Goal: Find specific page/section: Find specific page/section

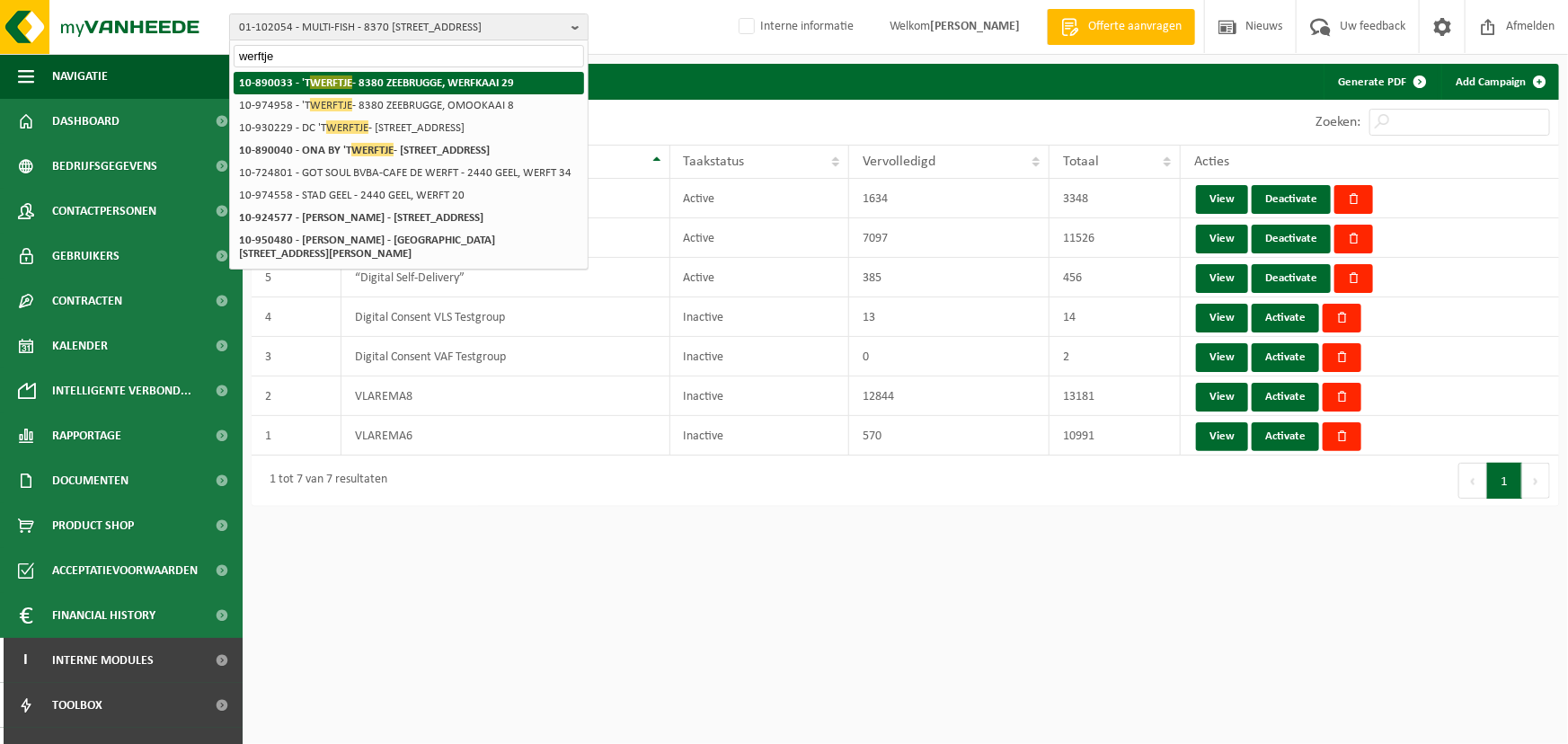
type input "werftje"
click at [385, 80] on strong "10-890033 - 'T WERFTJE - 8380 ZEEBRUGGE, WERFKAAI 29" at bounding box center [377, 82] width 275 height 14
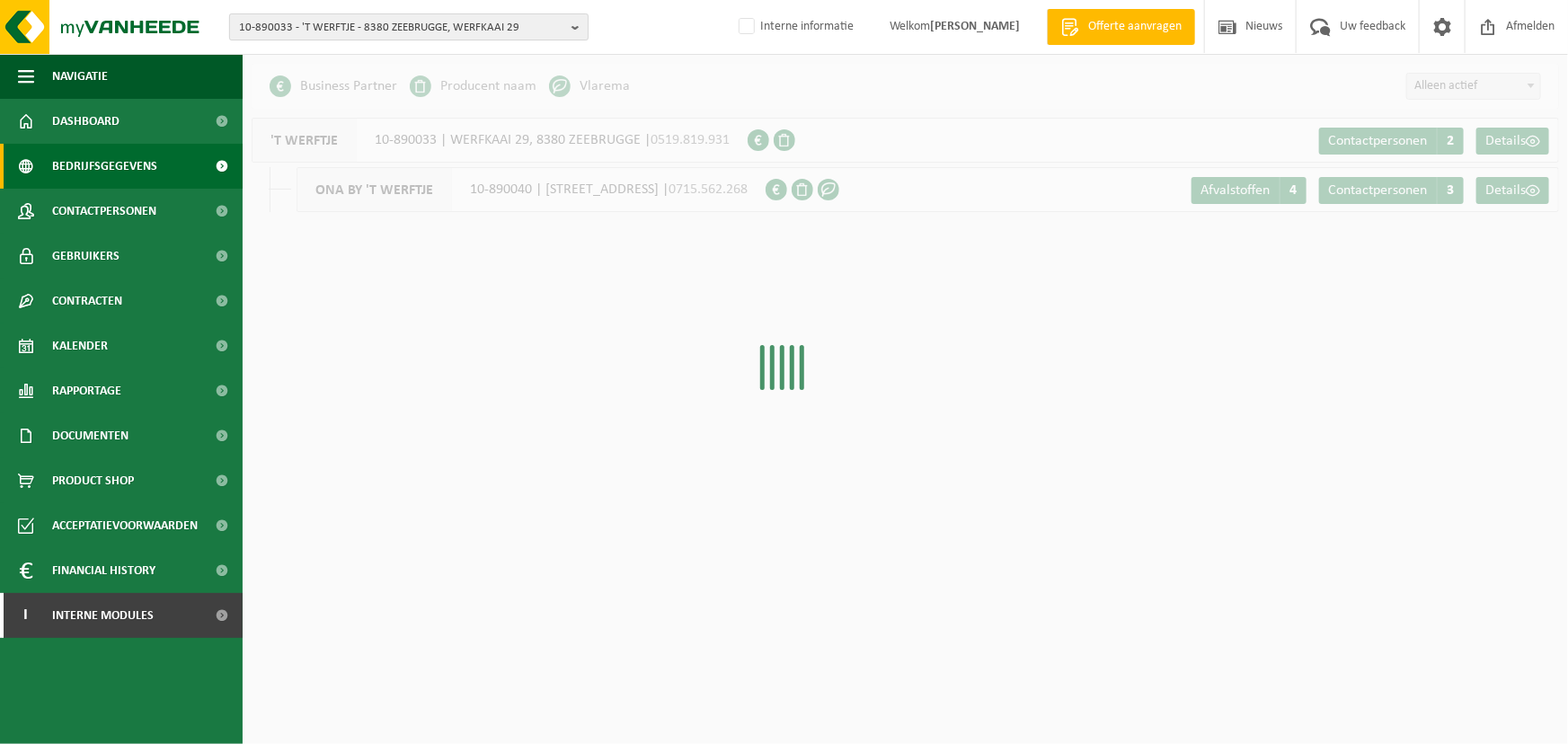
click at [508, 26] on span "10-890033 - 'T WERFTJE - 8380 ZEEBRUGGE, WERFKAAI 29" at bounding box center [402, 27] width 326 height 27
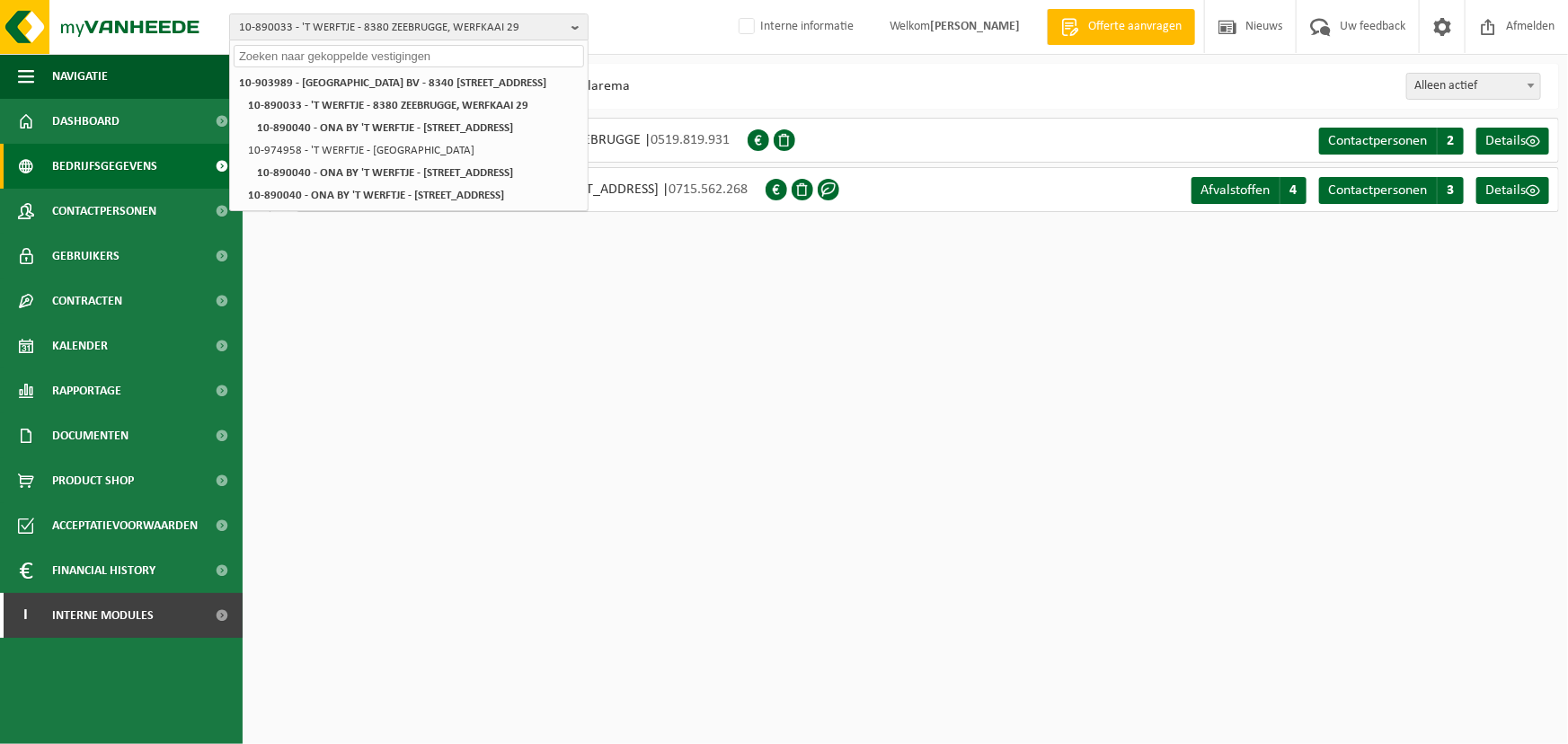
click at [713, 108] on div "Even geduld. Door de grote hoeveelheid gegevens duurt het laden even. Business …" at bounding box center [905, 147] width 1325 height 166
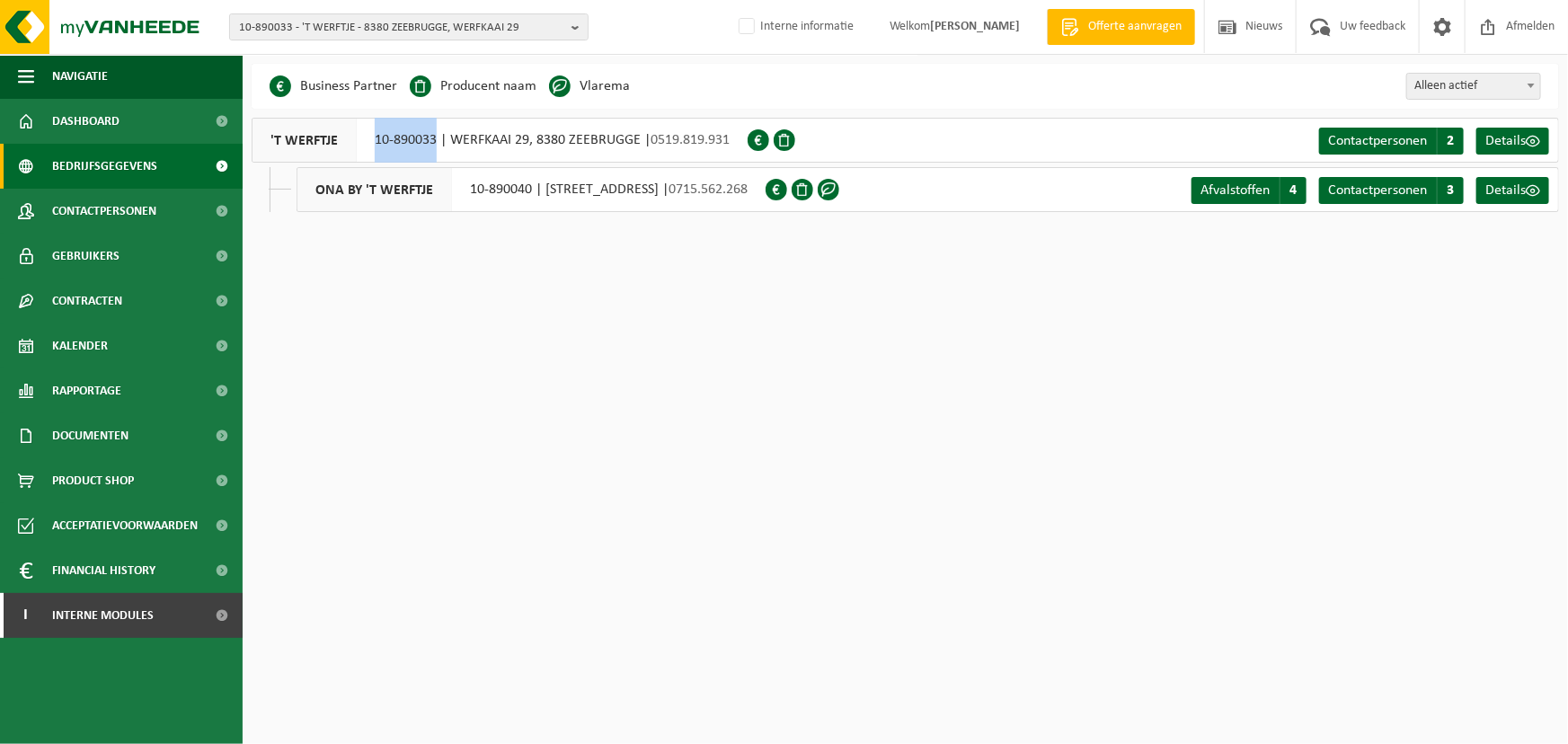
drag, startPoint x: 436, startPoint y: 138, endPoint x: 353, endPoint y: 139, distance: 83.0
click at [353, 139] on div "'T WERFTJE 10-890033 | WERFKAAI 29, 8380 ZEEBRUGGE | 0519.819.931" at bounding box center [499, 140] width 496 height 45
copy div "10-890033"
drag, startPoint x: 529, startPoint y: 190, endPoint x: 469, endPoint y: 191, distance: 60.0
click at [469, 191] on div "ONA BY 'T WERFTJE 10-890040 | TIJDOKSTRAAT 19, 8380 ZEEBRUGGE | 0715.562.268" at bounding box center [531, 189] width 469 height 45
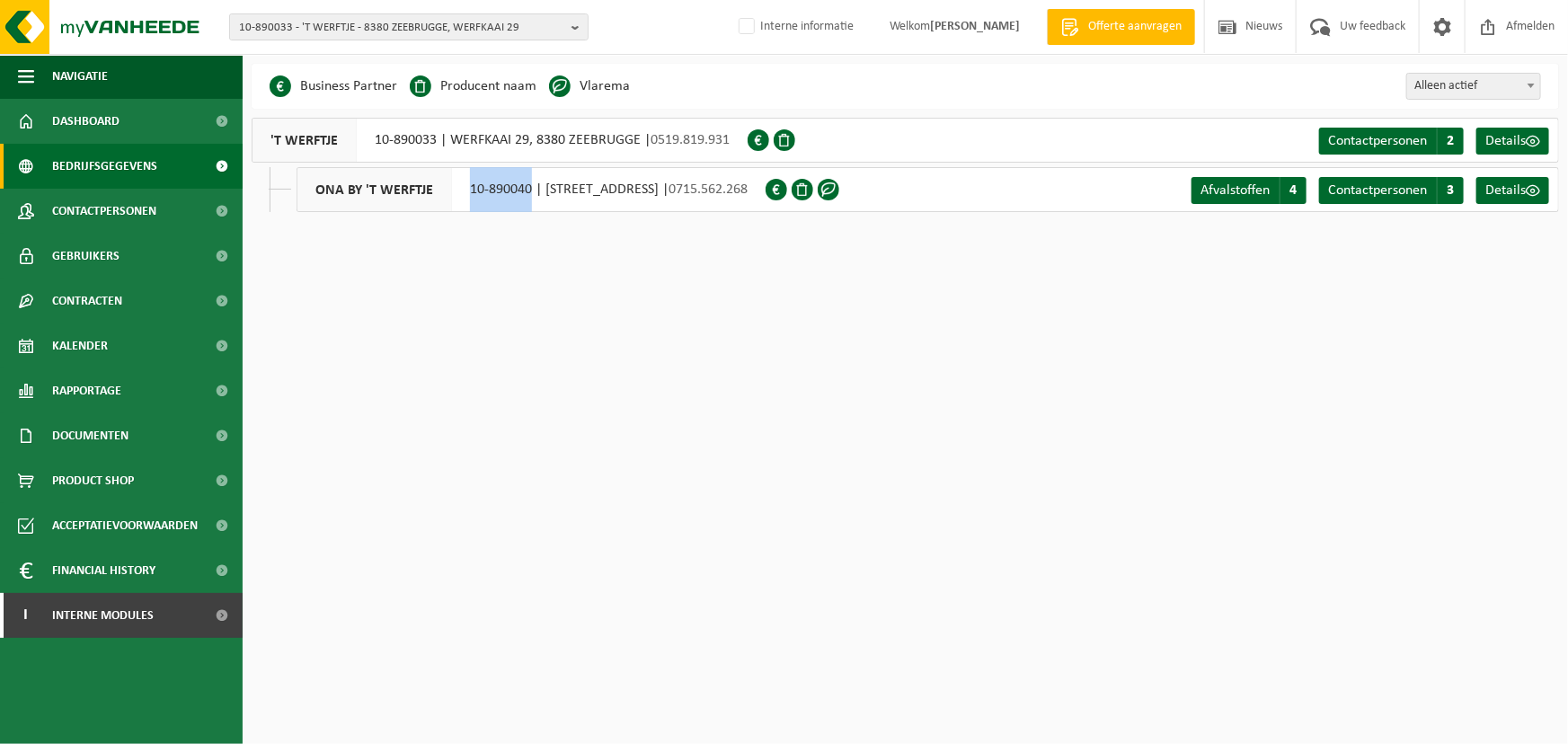
copy div "10-890040"
click at [569, 25] on button "10-890033 - 'T WERFTJE - 8380 ZEEBRUGGE, WERFKAAI 29" at bounding box center [408, 27] width 359 height 27
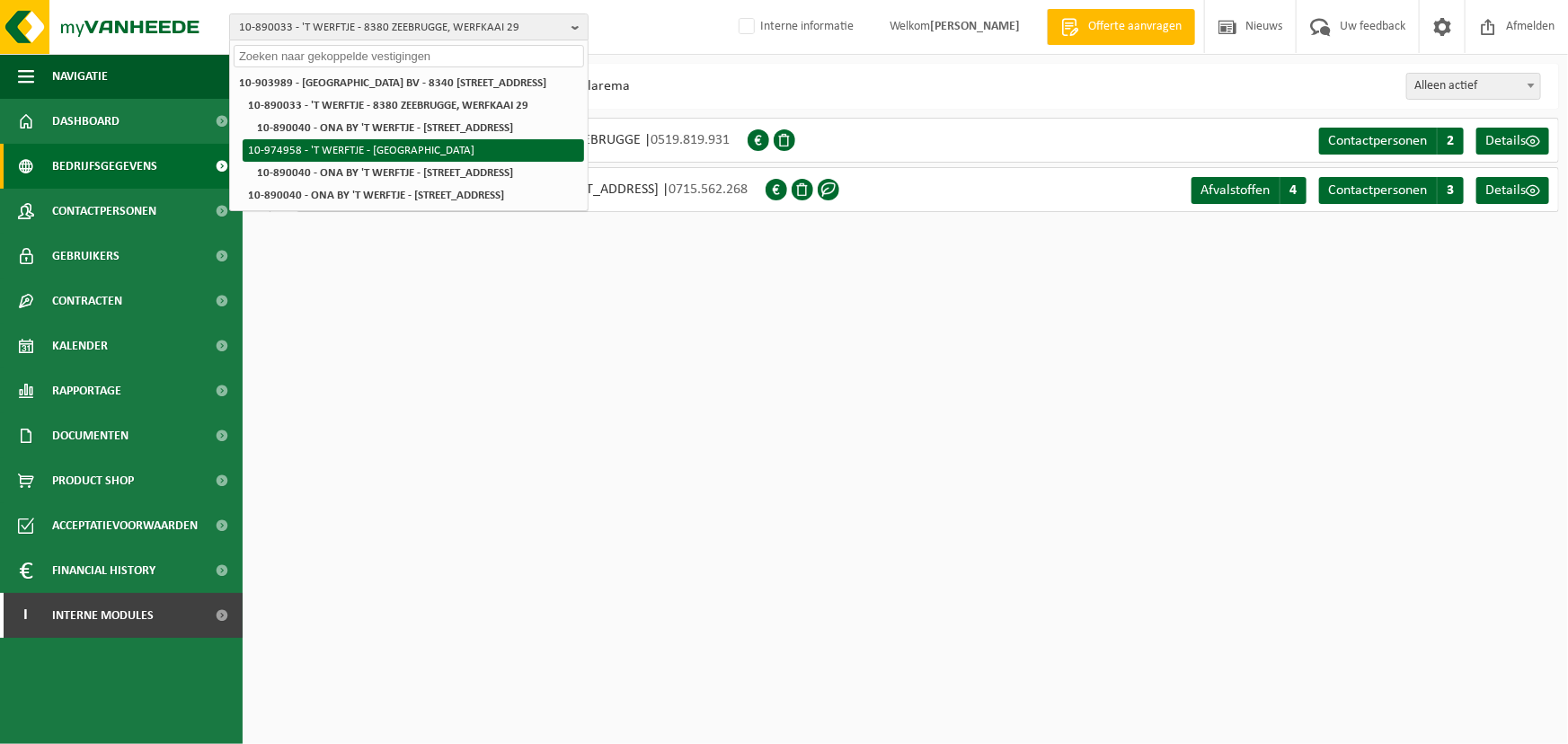
click at [514, 159] on li "10-974958 - 'T WERFTJE - [GEOGRAPHIC_DATA]" at bounding box center [413, 150] width 341 height 22
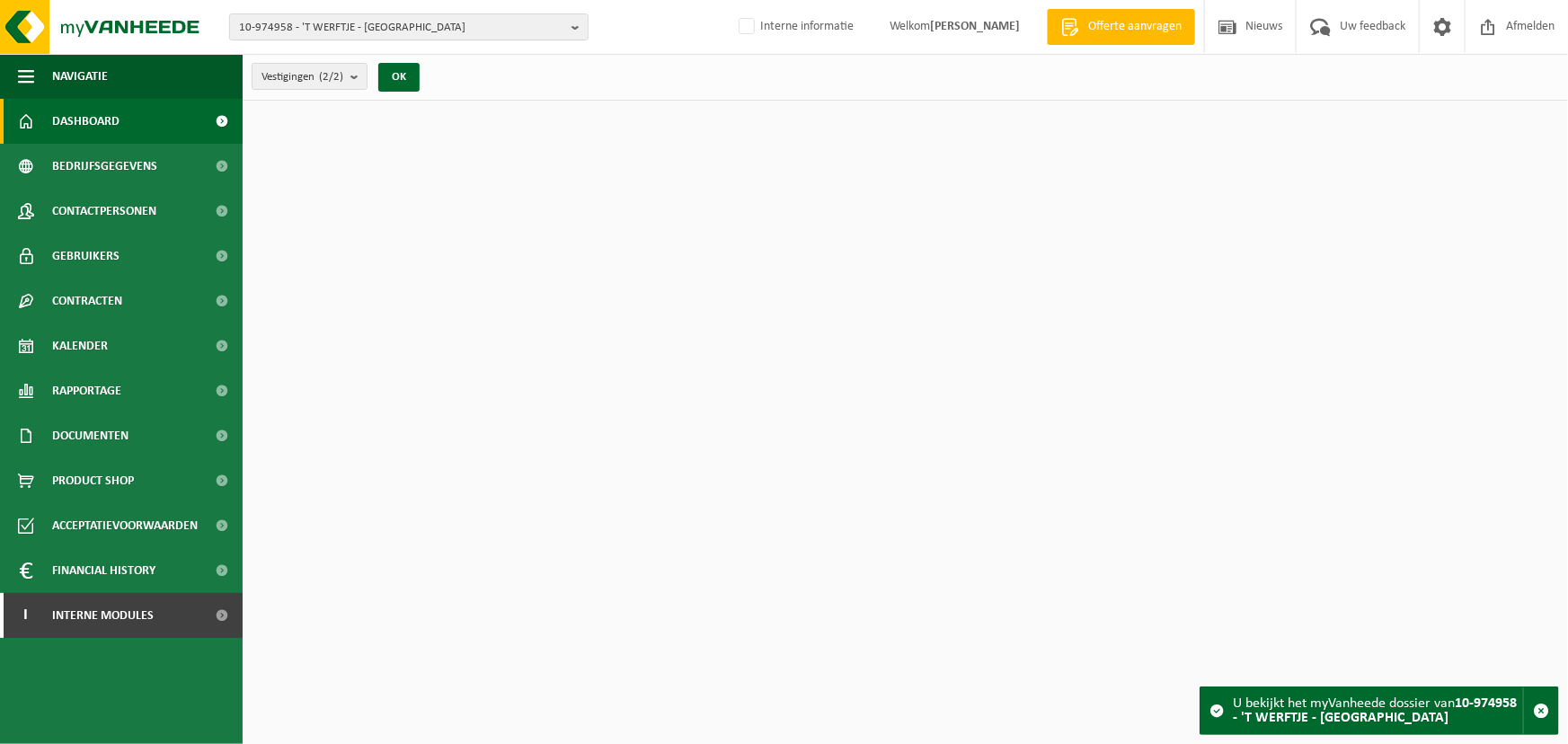
click at [519, 30] on span "10-974958 - 'T WERFTJE - [GEOGRAPHIC_DATA]" at bounding box center [402, 27] width 326 height 27
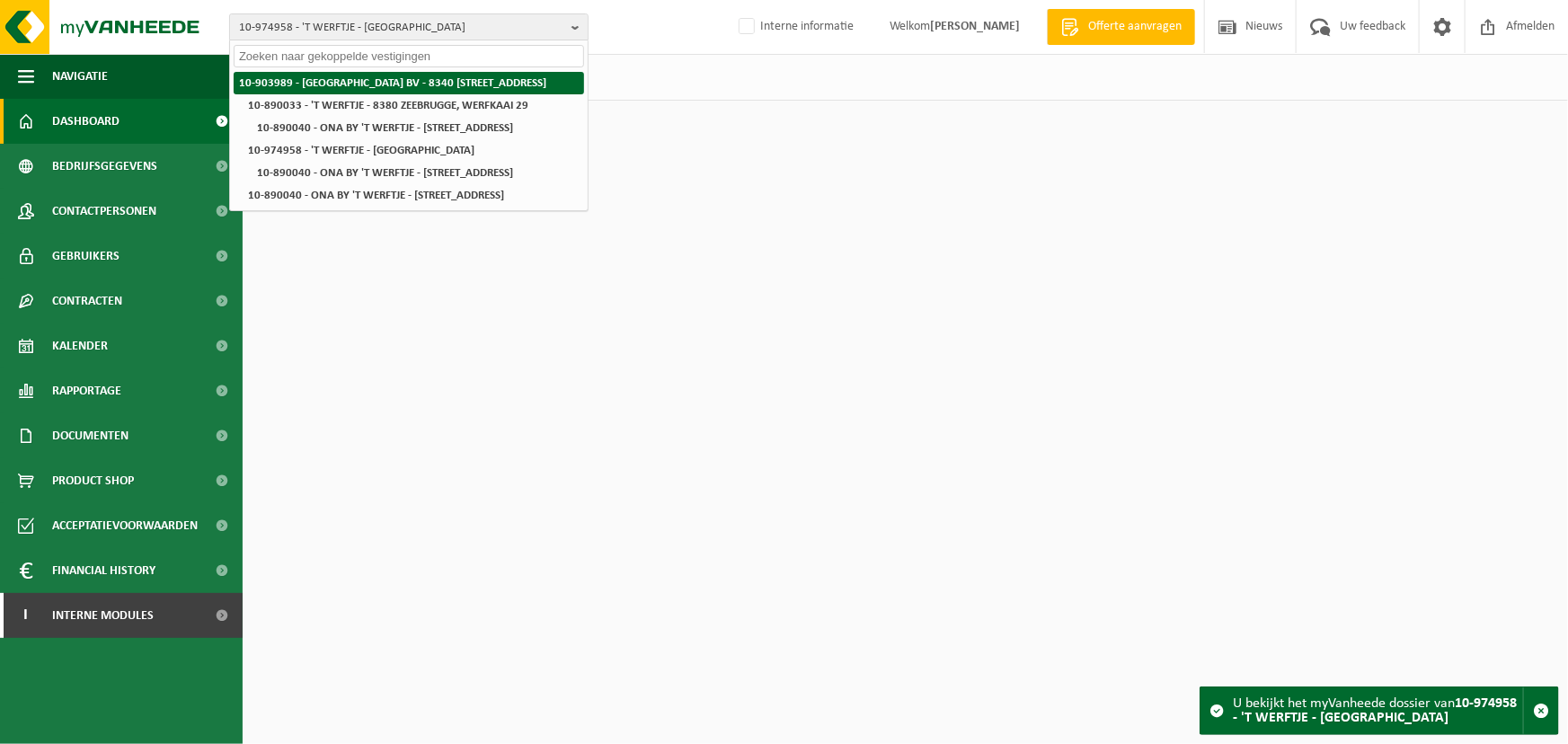
click at [354, 85] on strong "10-903989 - [GEOGRAPHIC_DATA] BV - 8340 [STREET_ADDRESS]" at bounding box center [392, 83] width 307 height 12
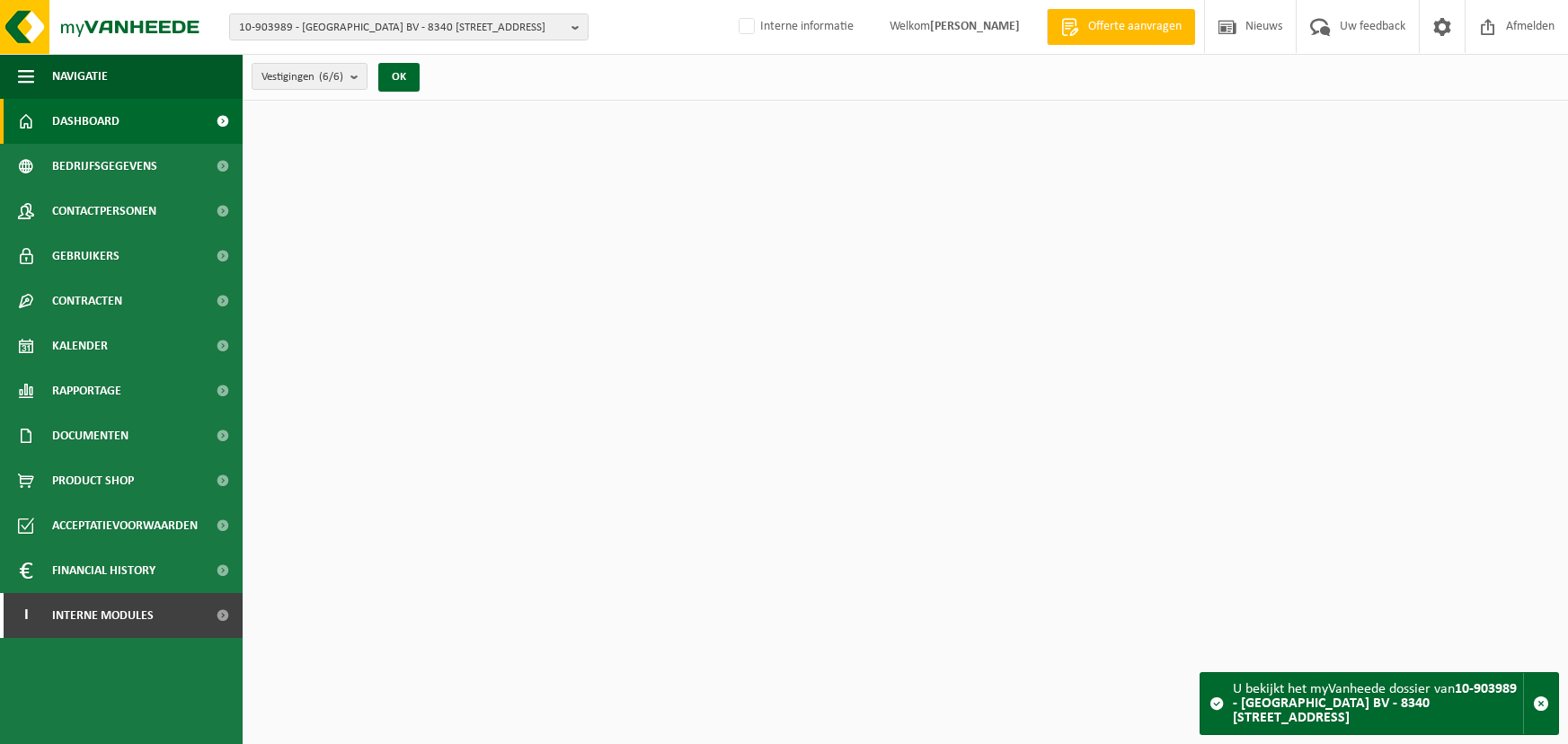
click at [95, 164] on span "Bedrijfsgegevens" at bounding box center [104, 166] width 105 height 45
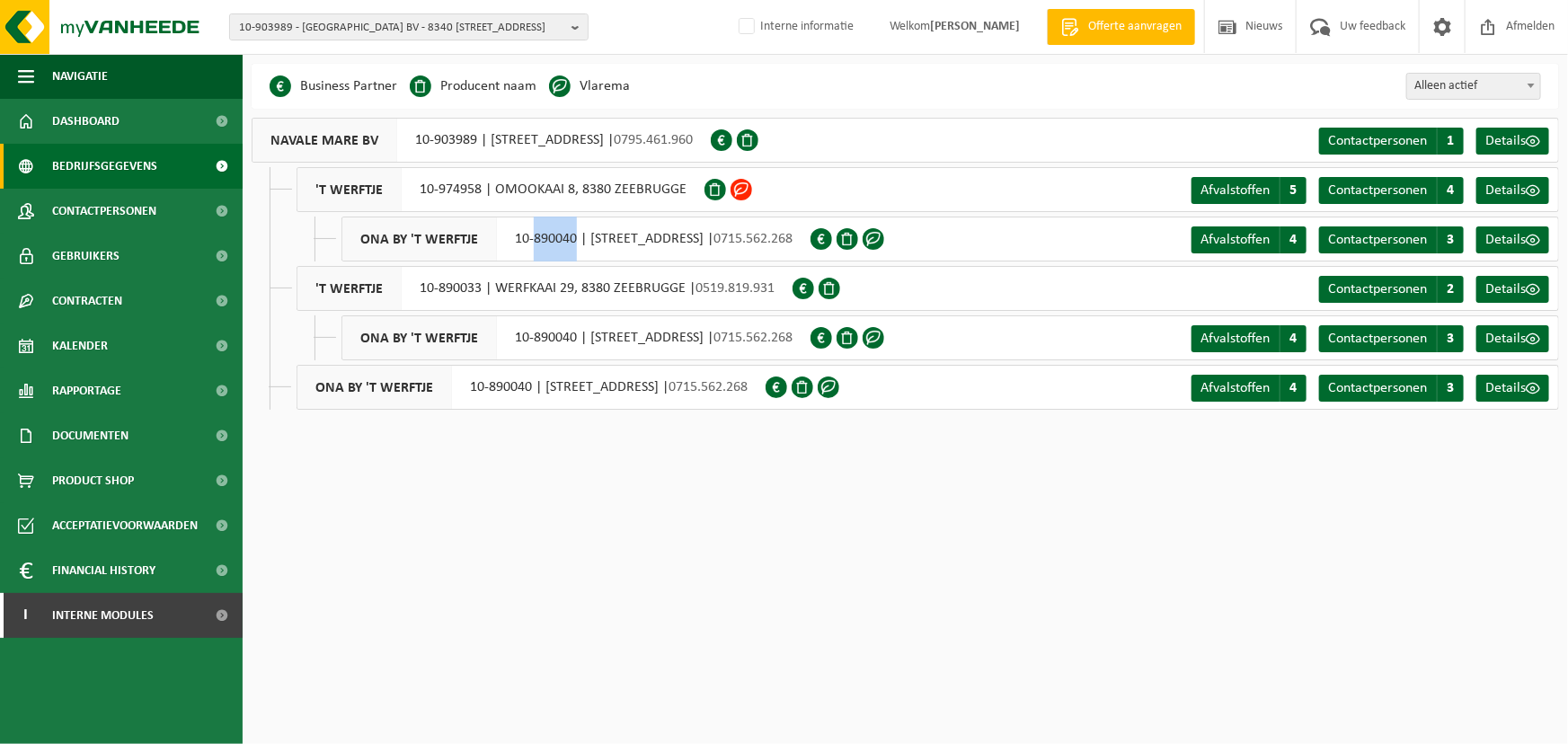
drag, startPoint x: 576, startPoint y: 241, endPoint x: 532, endPoint y: 250, distance: 44.9
click at [532, 250] on div "ONA BY 'T WERFTJE 10-890040 | TIJDOKSTRAAT 19, 8380 ZEEBRUGGE | 0715.562.268" at bounding box center [575, 238] width 469 height 45
drag, startPoint x: 481, startPoint y: 188, endPoint x: 420, endPoint y: 192, distance: 61.1
click at [420, 192] on div "'T WERFTJE 10-974958 | OMOOKAAI 8, 8380 ZEEBRUGGE" at bounding box center [501, 189] width 408 height 45
copy div "10-974958"
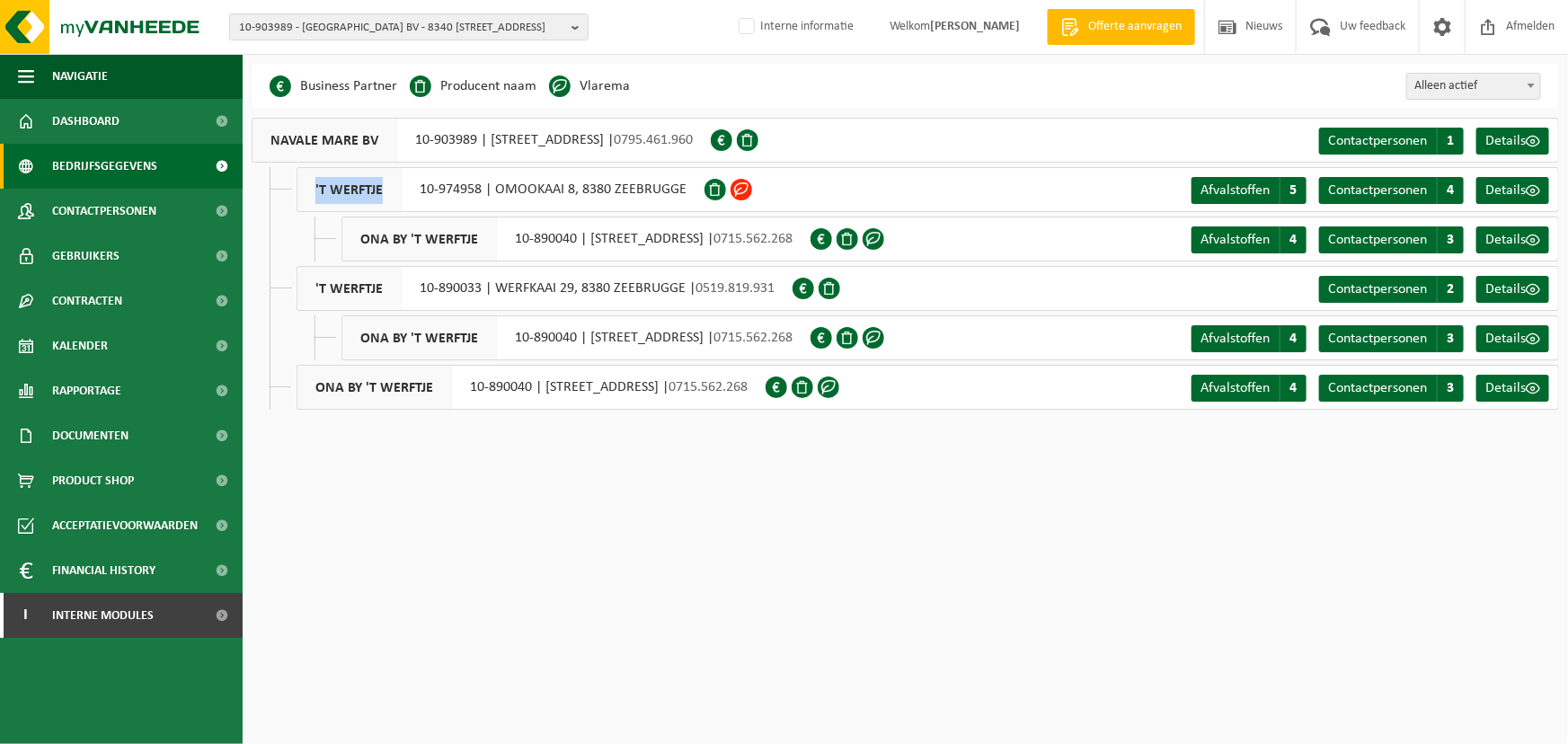
drag, startPoint x: 379, startPoint y: 188, endPoint x: 298, endPoint y: 195, distance: 81.3
click at [298, 195] on span "'T WERFTJE" at bounding box center [350, 189] width 104 height 43
copy span "'T WERFTJE"
click at [1404, 381] on span "Contactpersonen" at bounding box center [1377, 388] width 99 height 14
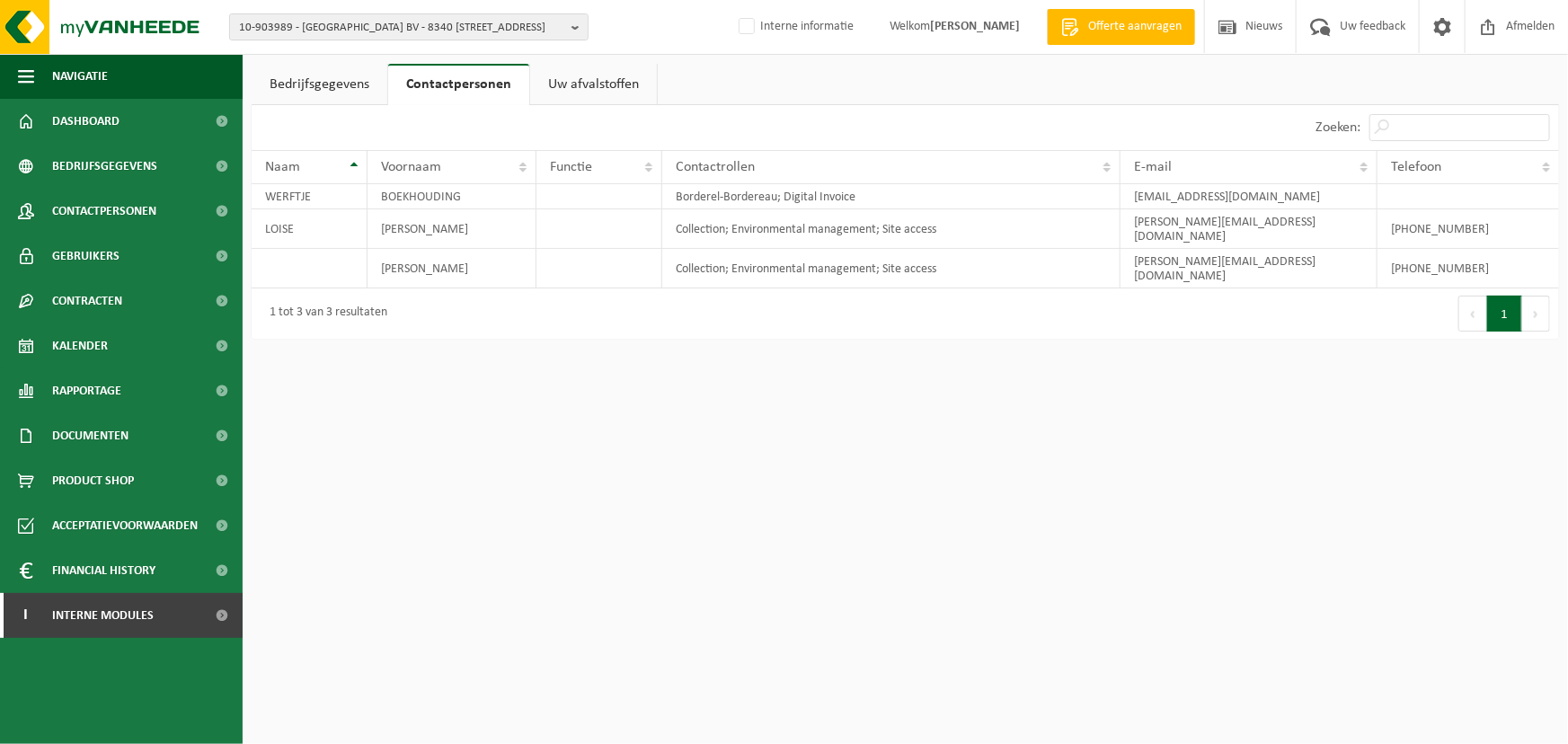
click at [634, 354] on html "10-903989 - [GEOGRAPHIC_DATA] BV - 8340 [GEOGRAPHIC_DATA], [STREET_ADDRESS] BV …" at bounding box center [784, 372] width 1568 height 744
click at [791, 90] on ul "Bedrijfsgegevens Contactpersonen Uw afvalstoffen" at bounding box center [905, 84] width 1307 height 42
